Goal: Find specific page/section

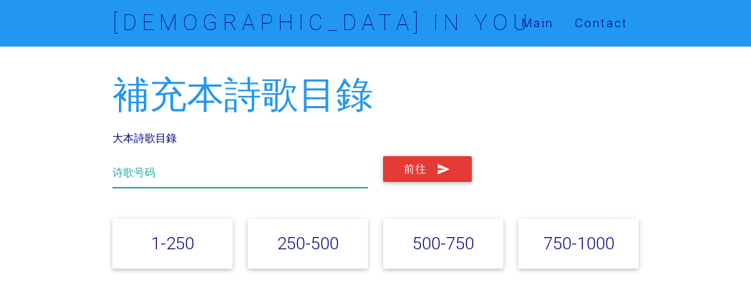
click at [176, 184] on input "text" at bounding box center [239, 172] width 255 height 32
type input "432"
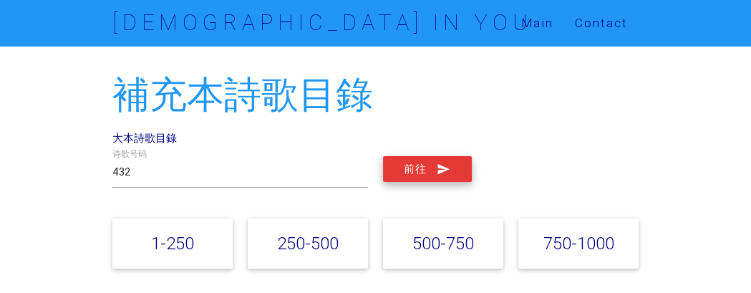
click at [409, 168] on button "前往" at bounding box center [427, 169] width 89 height 26
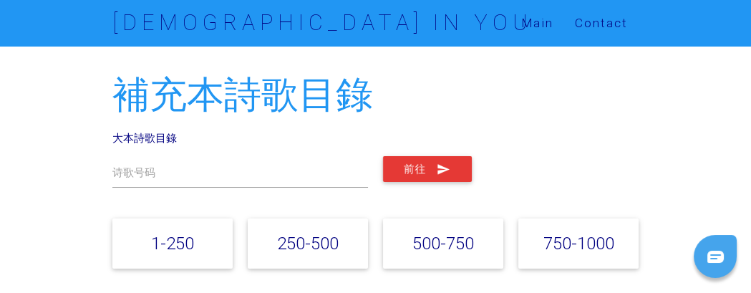
click at [579, 241] on link "750-1000" at bounding box center [578, 243] width 71 height 21
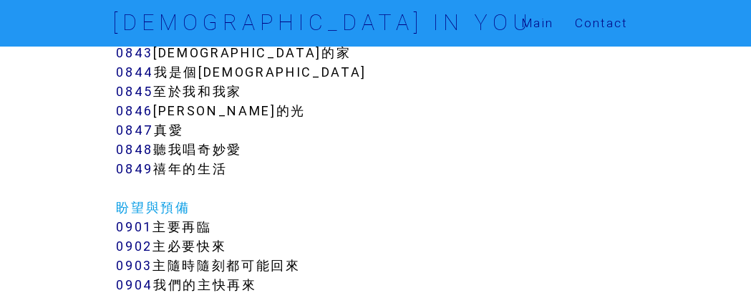
scroll to position [6949, 0]
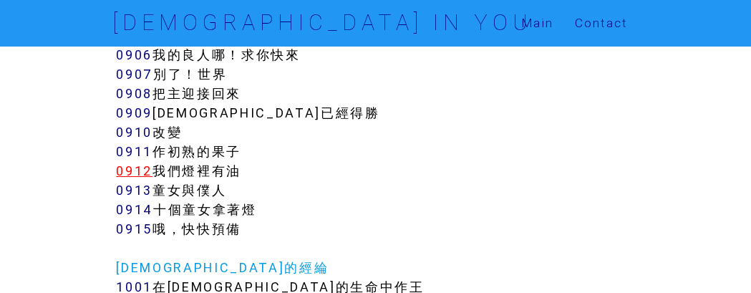
click at [135, 163] on link "0912" at bounding box center [134, 171] width 37 height 16
